Goal: Find contact information: Find contact information

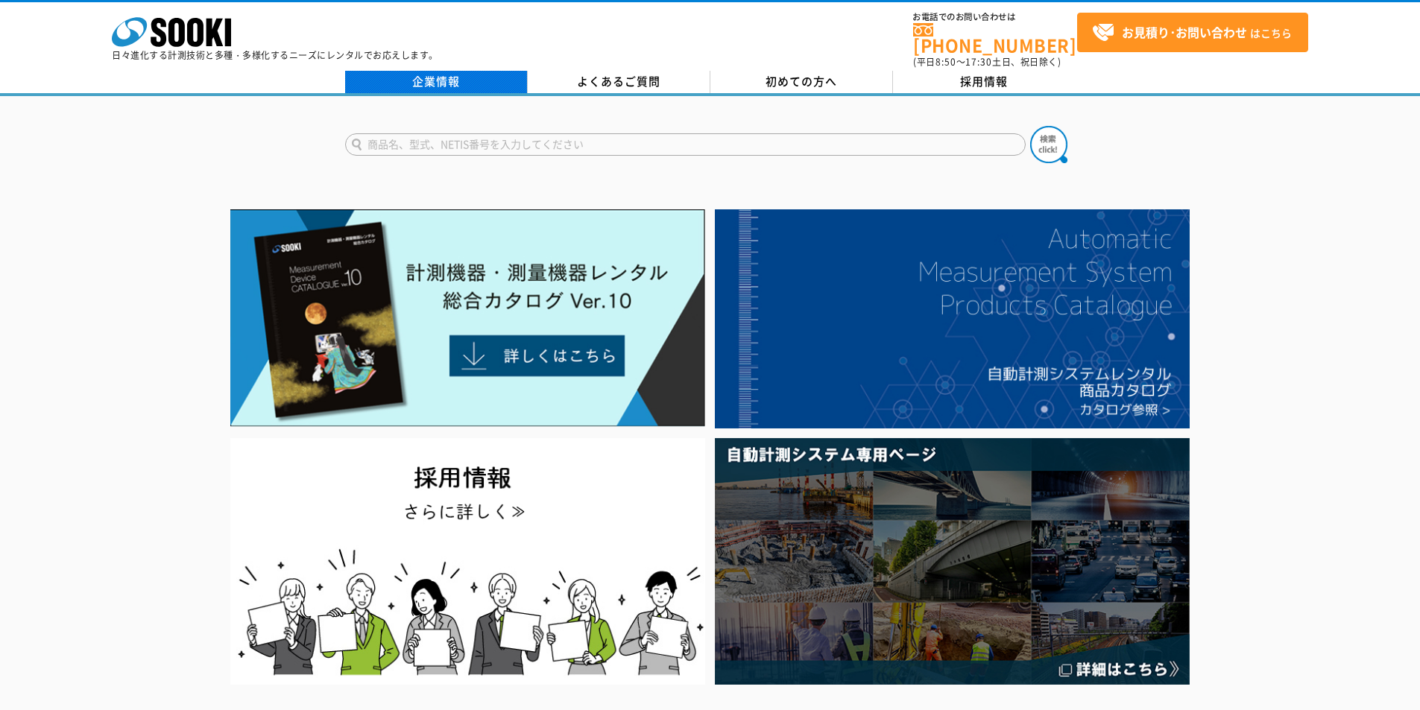
click at [437, 81] on link "企業情報" at bounding box center [436, 82] width 183 height 22
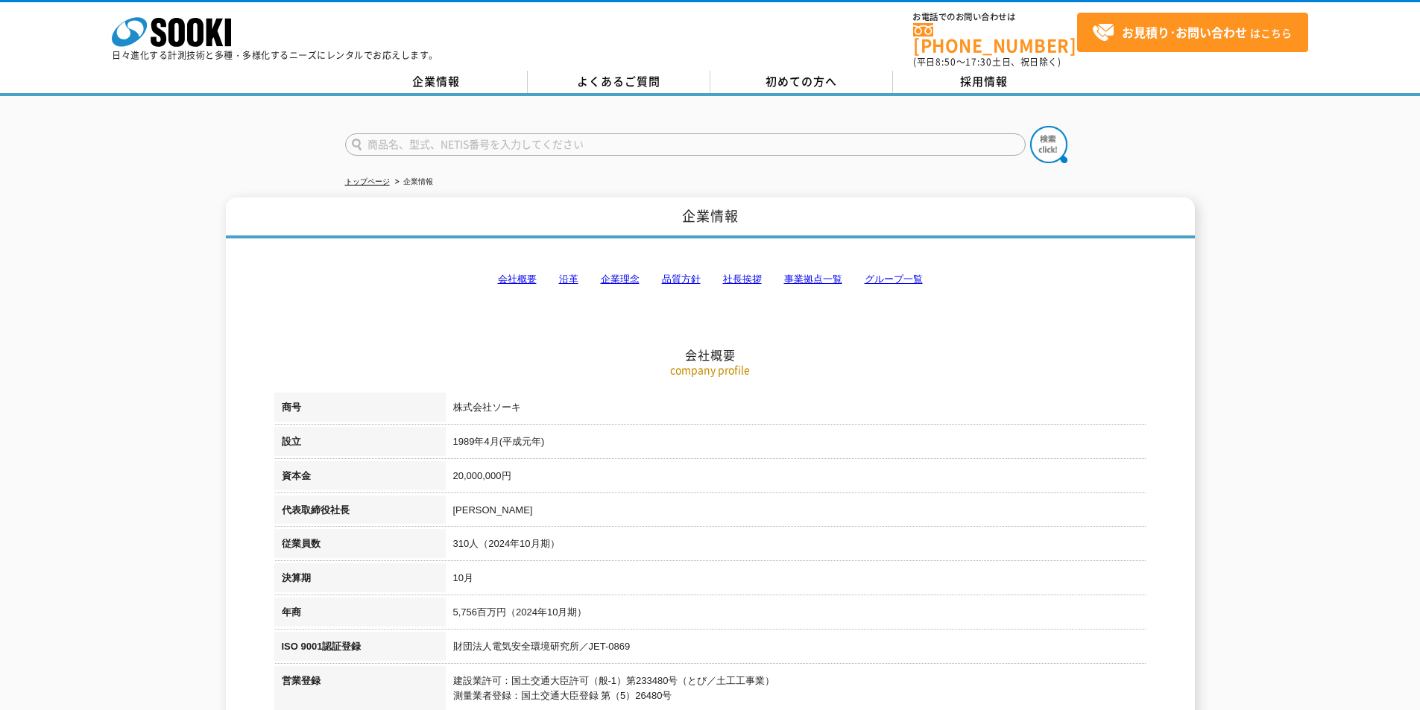
click at [826, 273] on link "事業拠点一覧" at bounding box center [813, 278] width 58 height 11
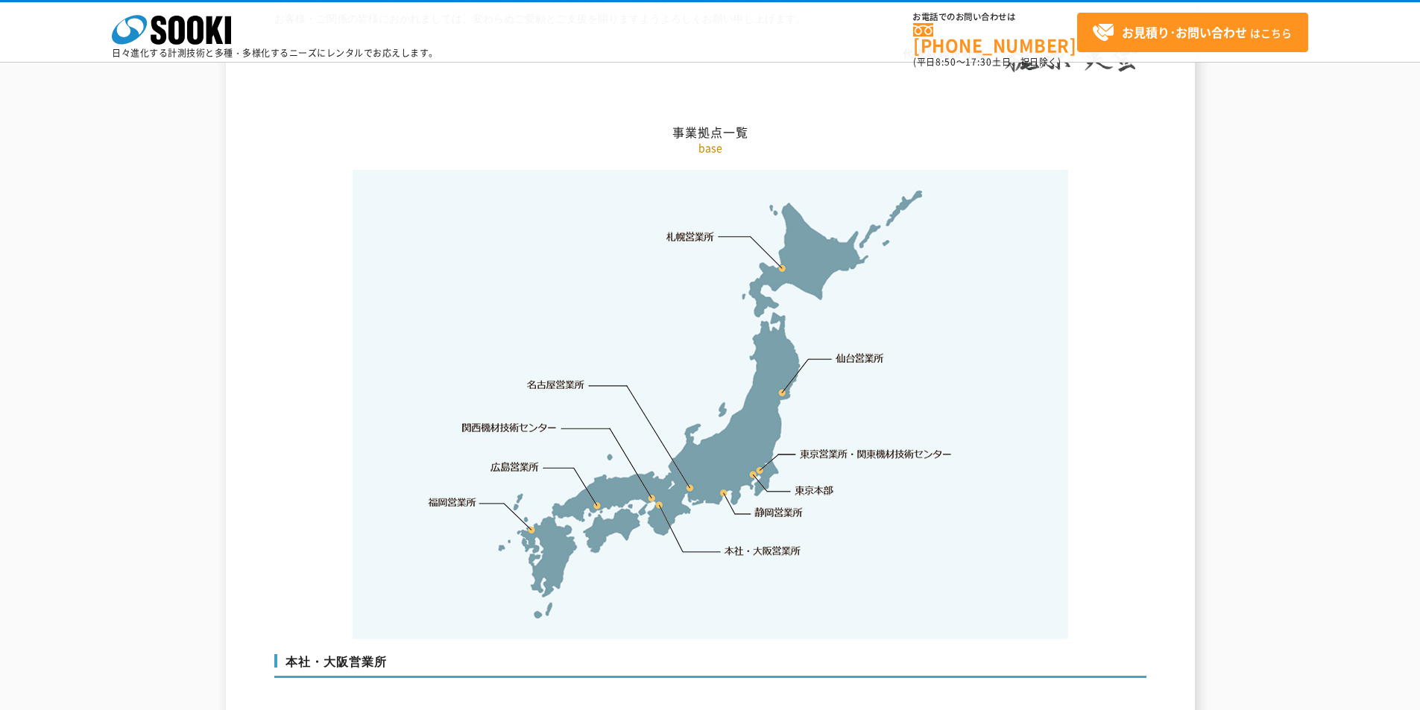
scroll to position [2993, 0]
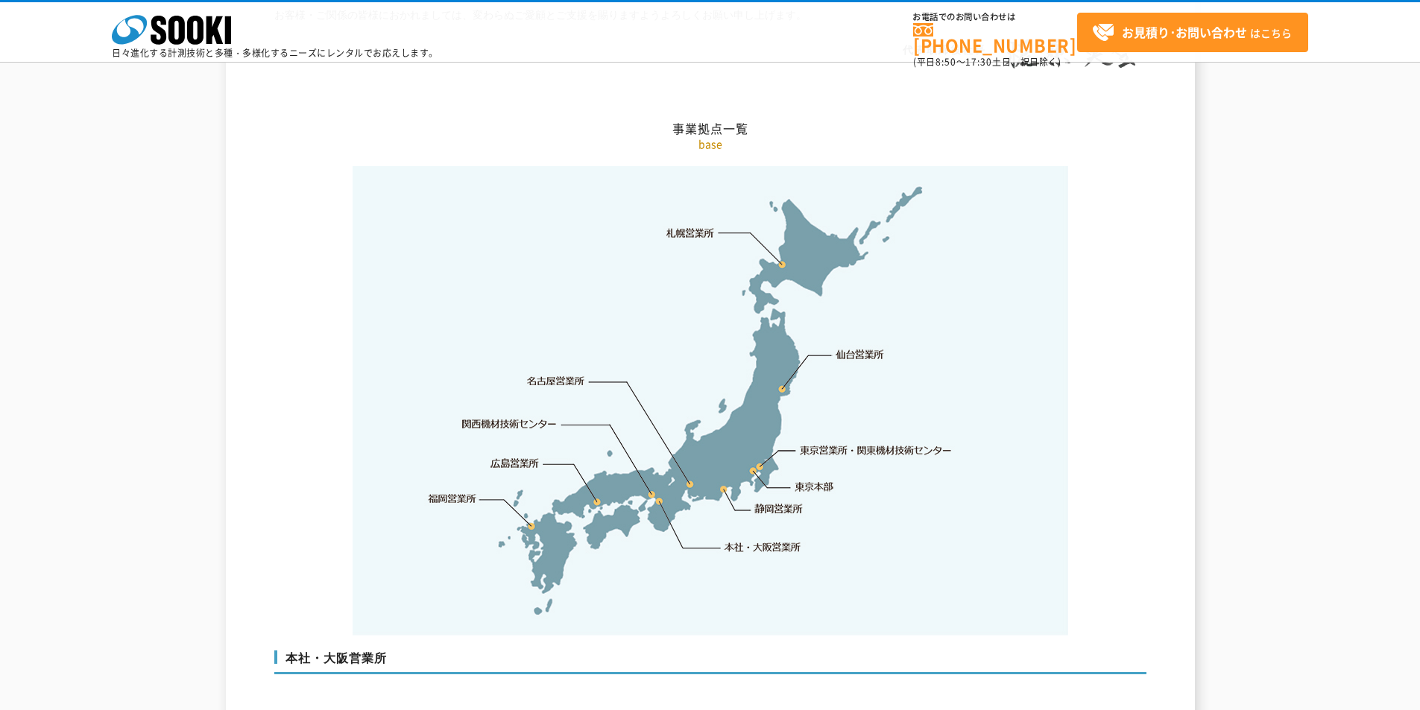
click at [829, 443] on link "東京営業所・関東機材技術センター" at bounding box center [876, 450] width 153 height 15
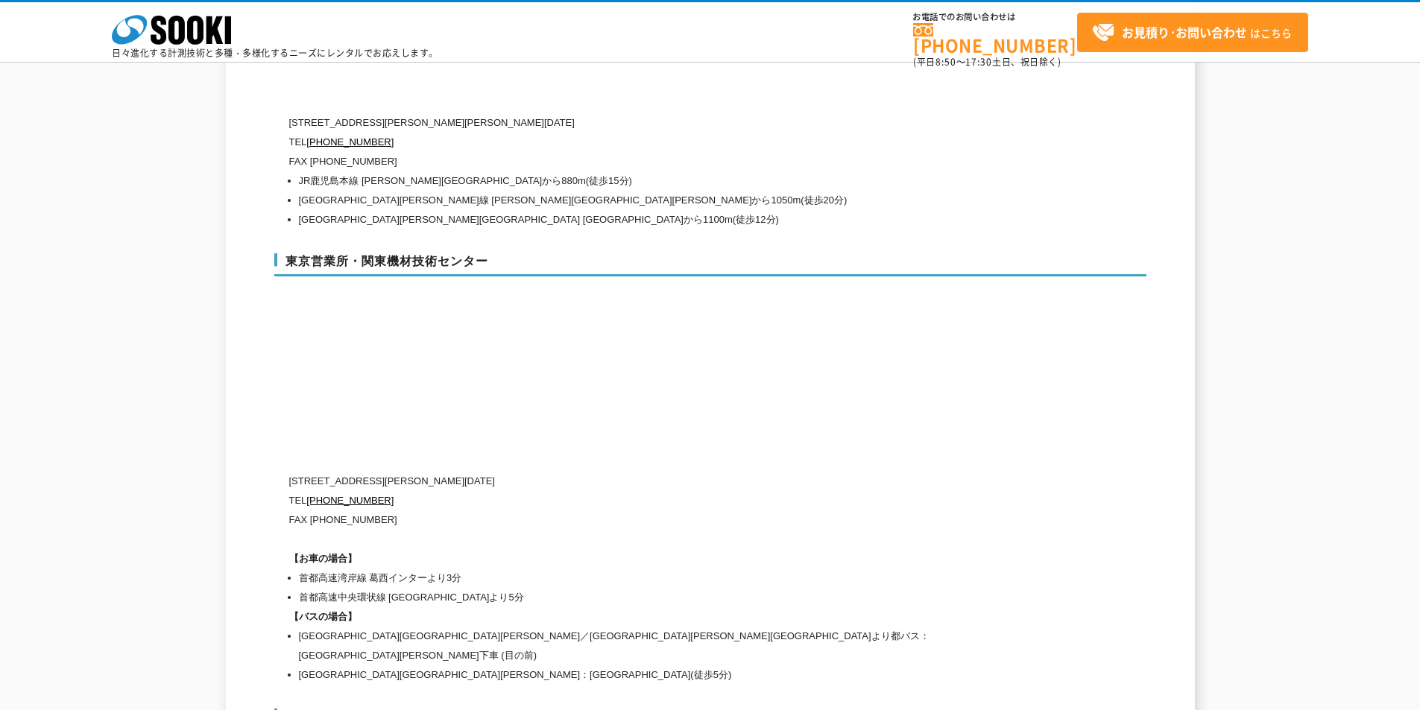
scroll to position [6073, 0]
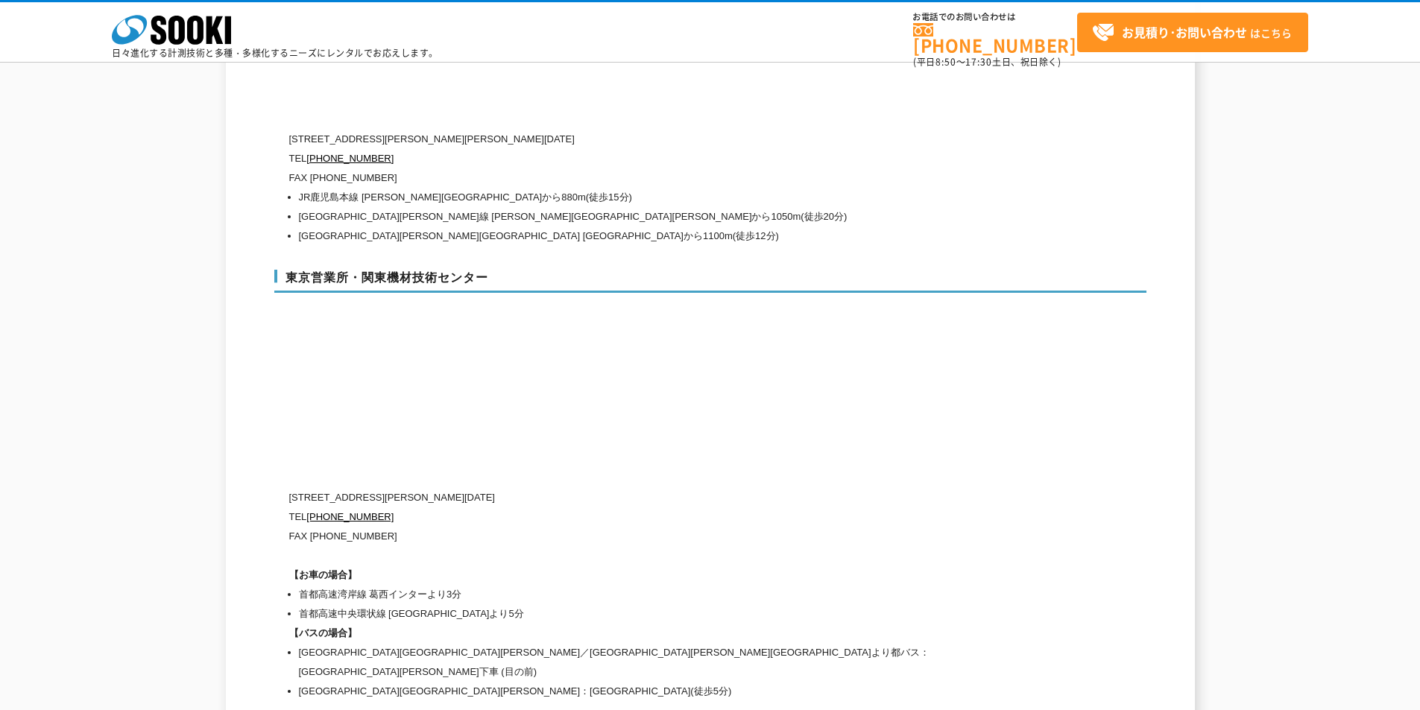
click at [955, 207] on li "[GEOGRAPHIC_DATA][PERSON_NAME]線 [PERSON_NAME][GEOGRAPHIC_DATA][PERSON_NAME]から10…" at bounding box center [652, 216] width 706 height 19
